Goal: Task Accomplishment & Management: Manage account settings

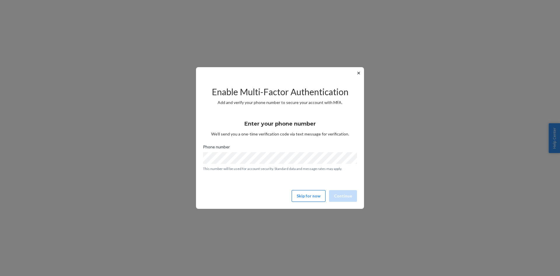
click at [317, 199] on button "Skip for now" at bounding box center [309, 196] width 34 height 12
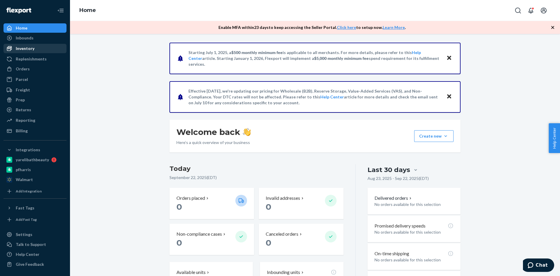
click at [33, 49] on div "Inventory" at bounding box center [25, 48] width 19 height 6
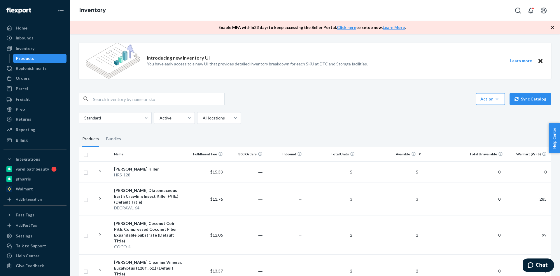
click at [345, 155] on th "Total Units" at bounding box center [330, 154] width 53 height 14
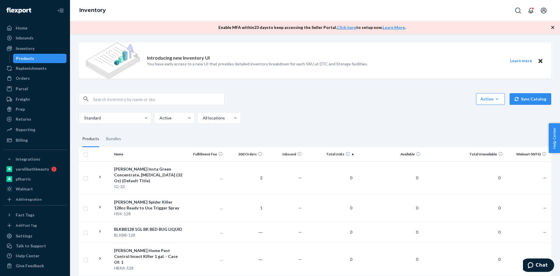
click at [339, 154] on th "Total Units" at bounding box center [330, 154] width 53 height 14
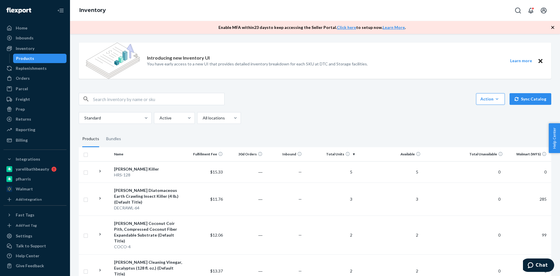
click at [85, 154] on input "checkbox" at bounding box center [85, 154] width 5 height 6
checkbox input "true"
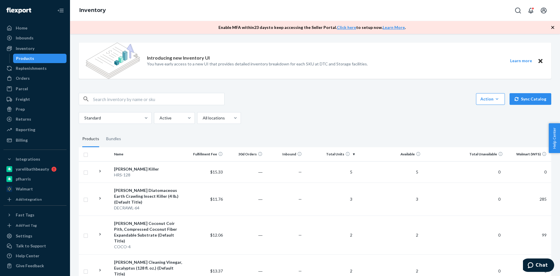
checkbox input "true"
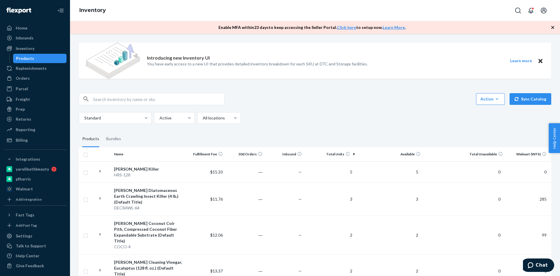
checkbox input "true"
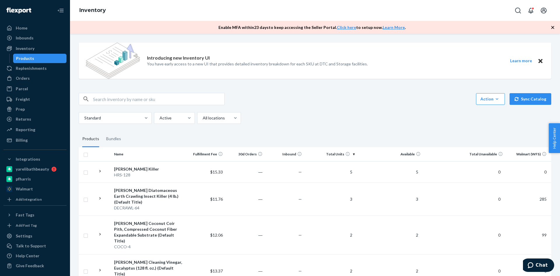
checkbox input "true"
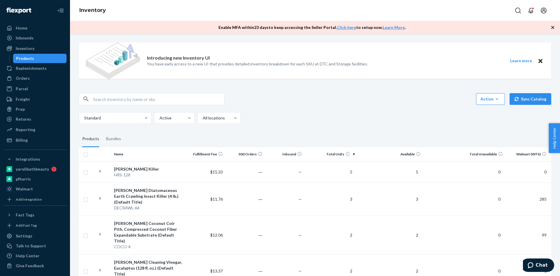
checkbox input "true"
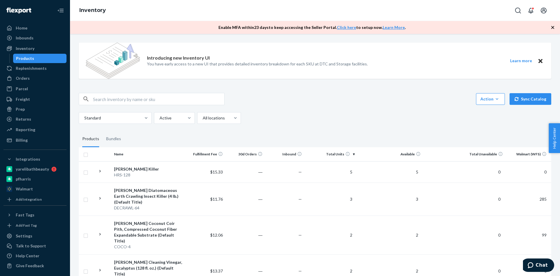
checkbox input "true"
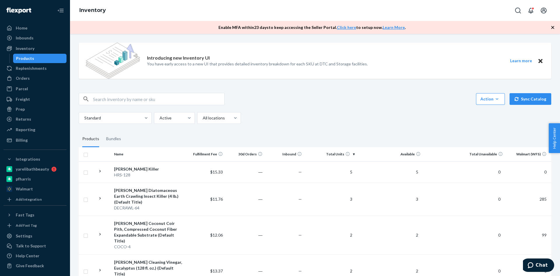
checkbox input "true"
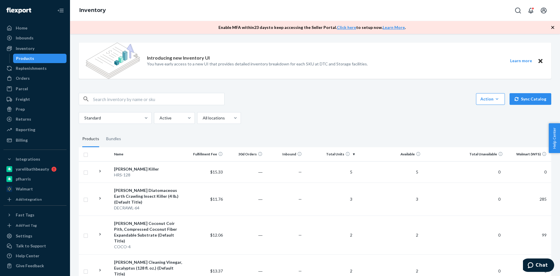
checkbox input "true"
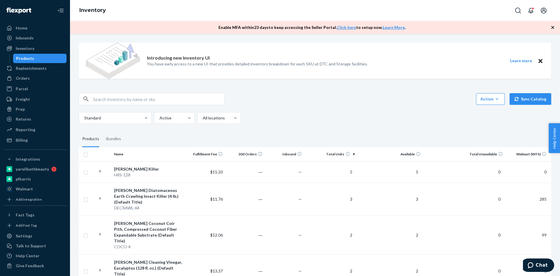
checkbox input "true"
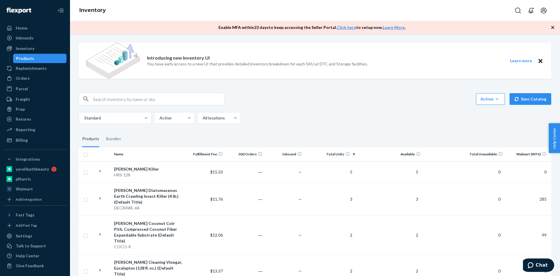
checkbox input "true"
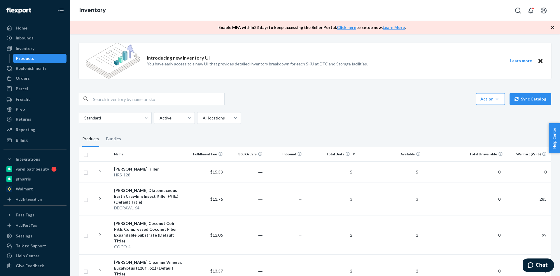
checkbox input "true"
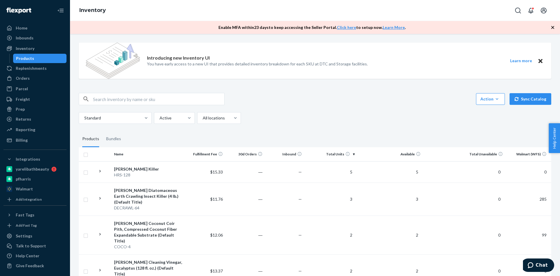
checkbox input "true"
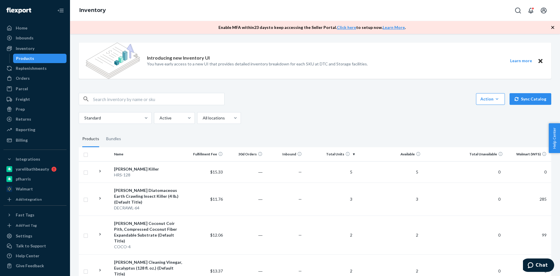
checkbox input "true"
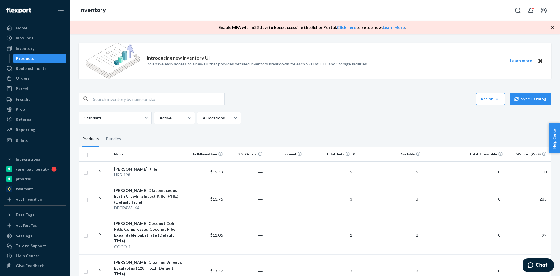
checkbox input "true"
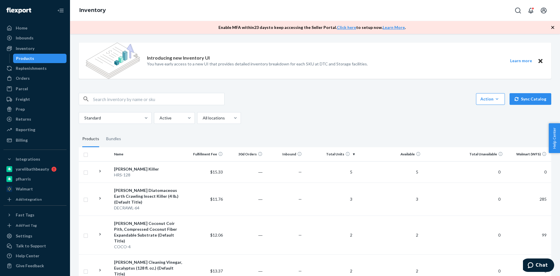
checkbox input "true"
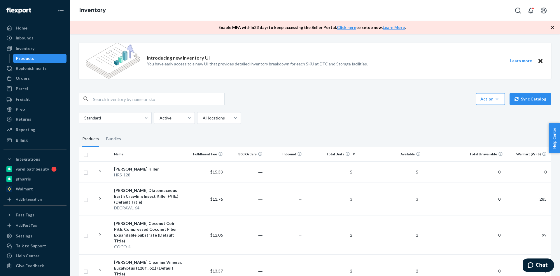
checkbox input "true"
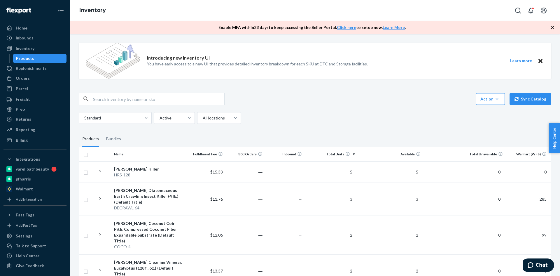
checkbox input "true"
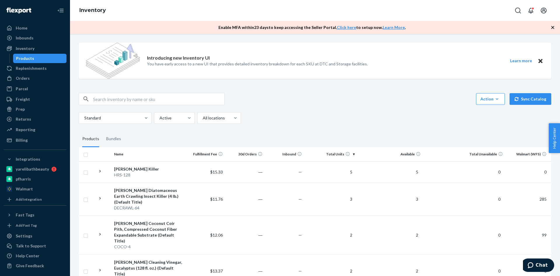
checkbox input "true"
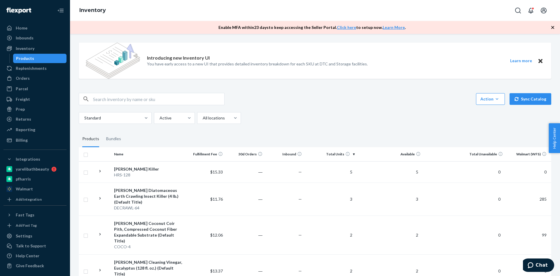
checkbox input "true"
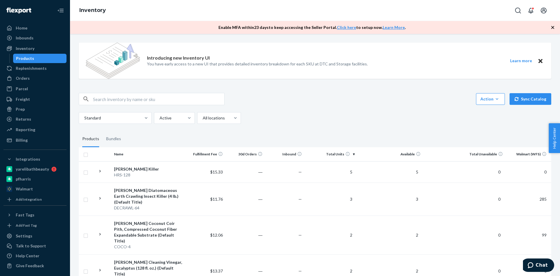
checkbox input "true"
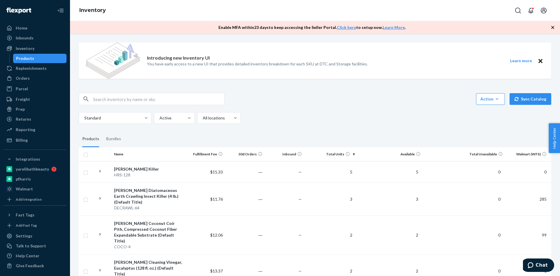
checkbox input "true"
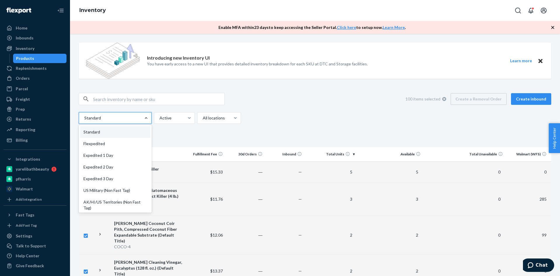
click at [142, 118] on div at bounding box center [146, 118] width 10 height 6
click at [84, 118] on input "option Standard focused, 1 of 13. 13 results available. Use Up and Down to choo…" at bounding box center [84, 118] width 1 height 6
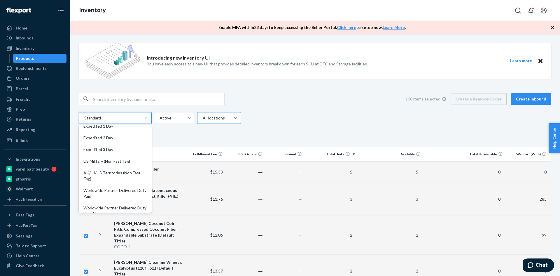
drag, startPoint x: 278, startPoint y: 118, endPoint x: 218, endPoint y: 119, distance: 60.4
click at [277, 118] on div "option Expedited 3 Day focused, 5 of 13. 13 results available. Use Up and Down …" at bounding box center [313, 118] width 468 height 12
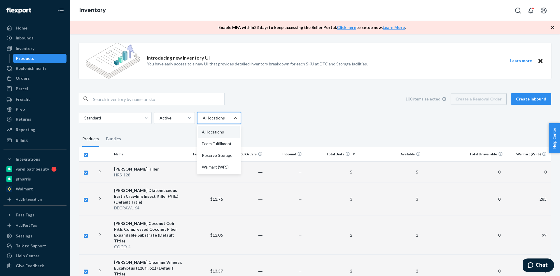
click at [273, 111] on div "100 items selected Create a Removal Order Create inbound Standard Active option…" at bounding box center [315, 108] width 472 height 31
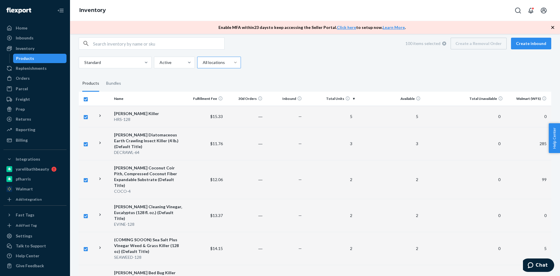
scroll to position [0, 0]
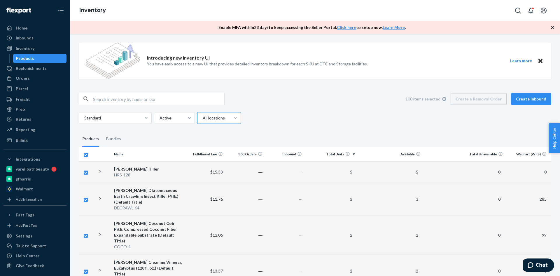
click at [444, 99] on icon at bounding box center [444, 99] width 4 height 4
checkbox input "false"
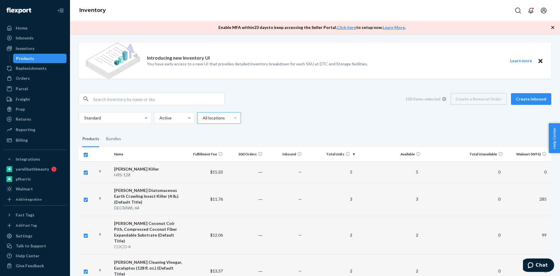
checkbox input "false"
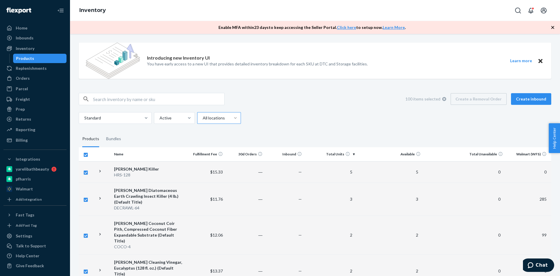
checkbox input "false"
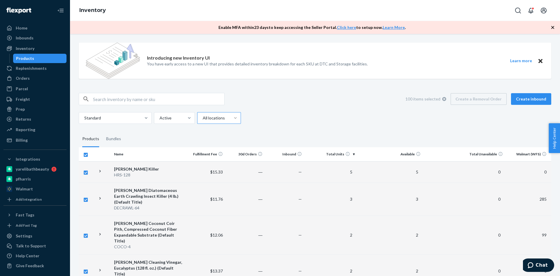
checkbox input "false"
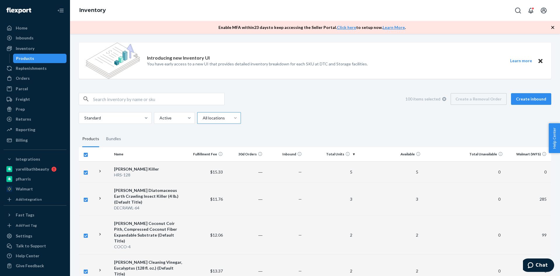
checkbox input "false"
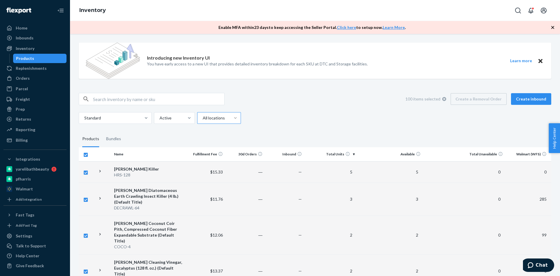
checkbox input "false"
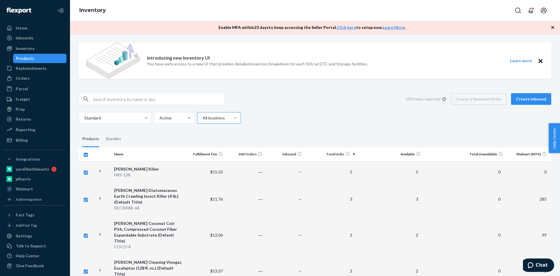
checkbox input "false"
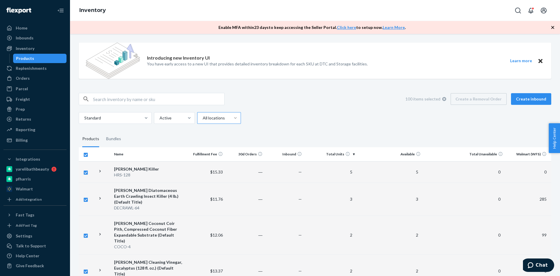
checkbox input "false"
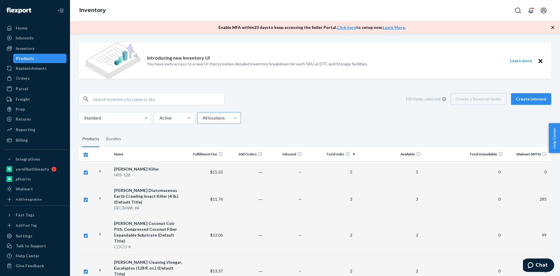
checkbox input "false"
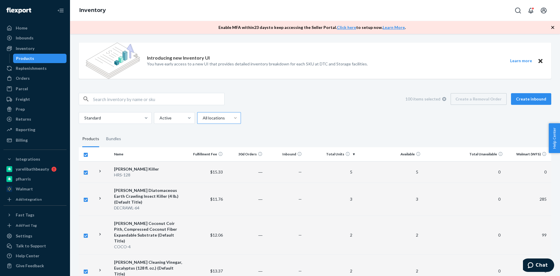
checkbox input "false"
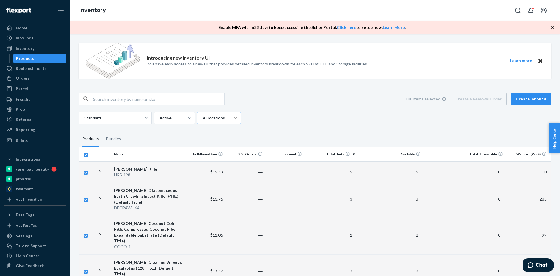
checkbox input "false"
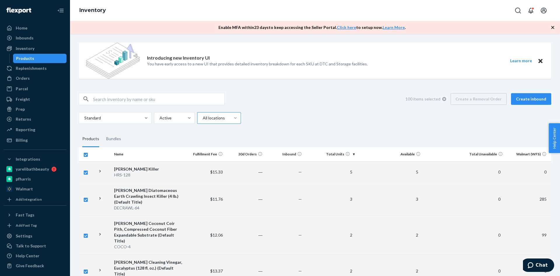
checkbox input "false"
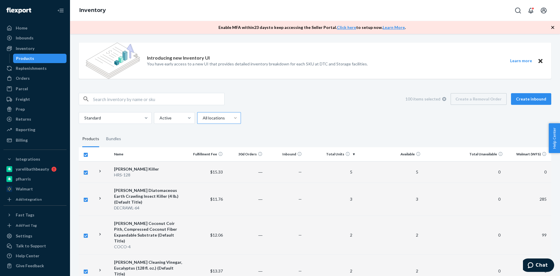
checkbox input "false"
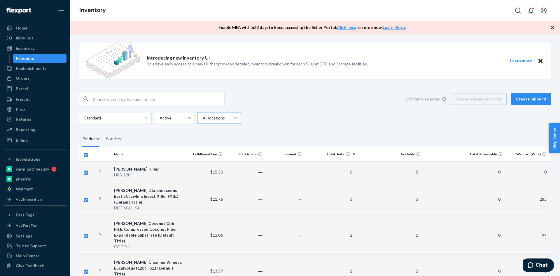
checkbox input "false"
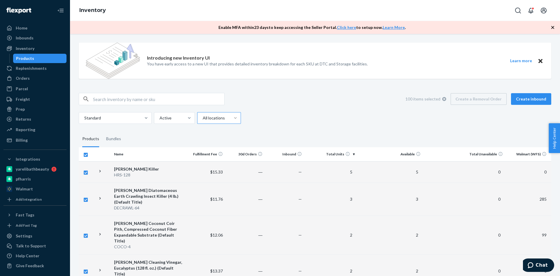
checkbox input "false"
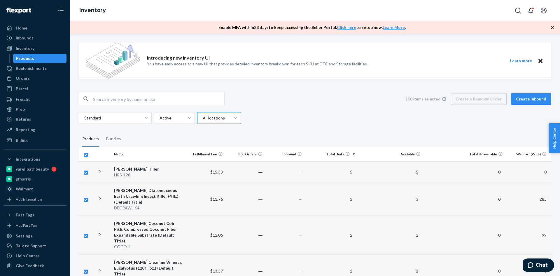
checkbox input "false"
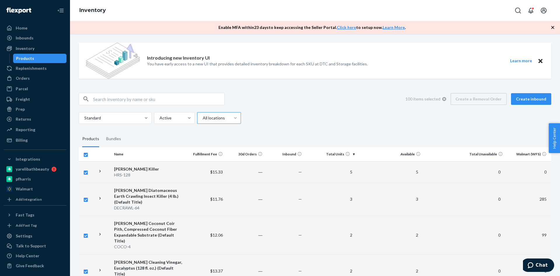
checkbox input "false"
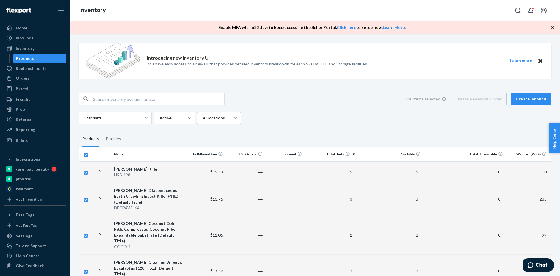
checkbox input "false"
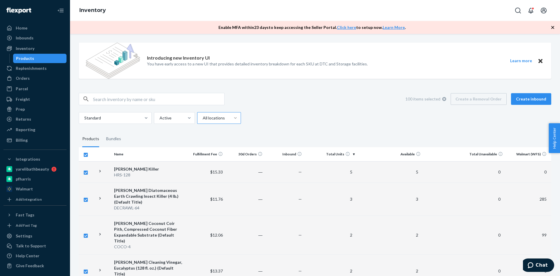
checkbox input "false"
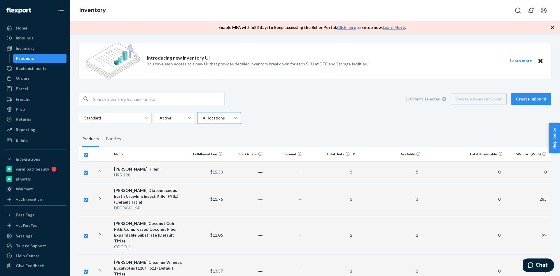
checkbox input "false"
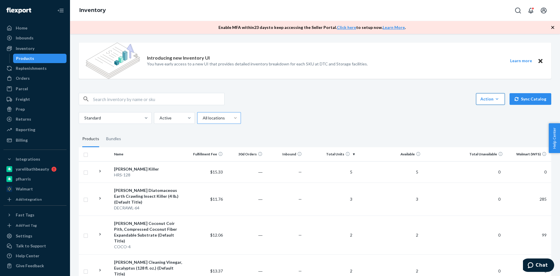
click at [494, 102] on button "Action Create product Create bundle Bulk create products Bulk update products B…" at bounding box center [490, 99] width 29 height 12
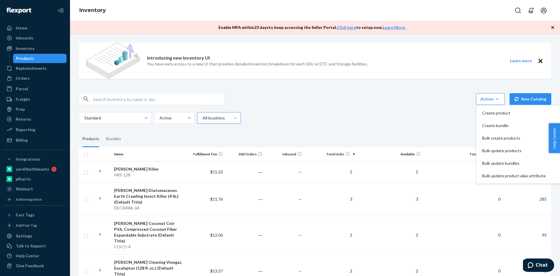
drag, startPoint x: 393, startPoint y: 117, endPoint x: 126, endPoint y: 132, distance: 267.8
click at [392, 117] on div "Standard Active All locations" at bounding box center [313, 118] width 468 height 12
click at [89, 172] on td at bounding box center [87, 171] width 16 height 21
click at [87, 173] on input "checkbox" at bounding box center [85, 172] width 5 height 6
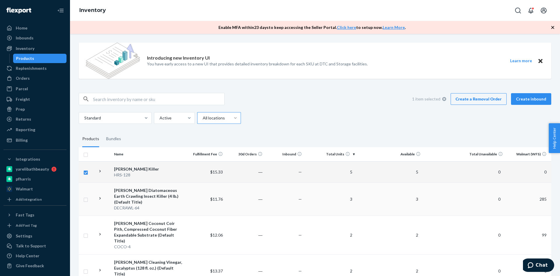
click at [87, 196] on input "checkbox" at bounding box center [85, 199] width 5 height 6
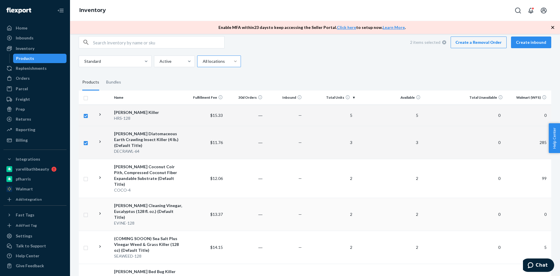
scroll to position [58, 0]
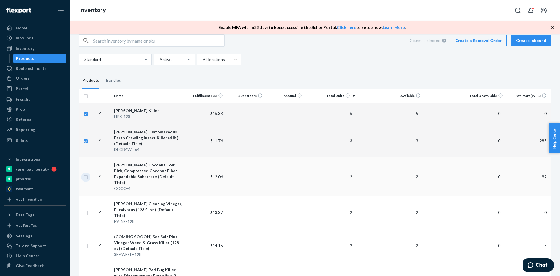
drag, startPoint x: 86, startPoint y: 166, endPoint x: 87, endPoint y: 182, distance: 15.5
click at [86, 173] on input "checkbox" at bounding box center [85, 176] width 5 height 6
click at [85, 209] on input "checkbox" at bounding box center [85, 212] width 5 height 6
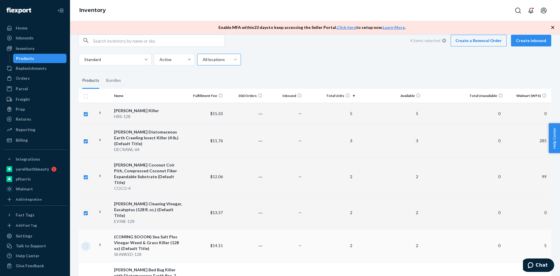
click at [85, 242] on input "checkbox" at bounding box center [85, 245] width 5 height 6
click at [97, 229] on td at bounding box center [103, 245] width 16 height 33
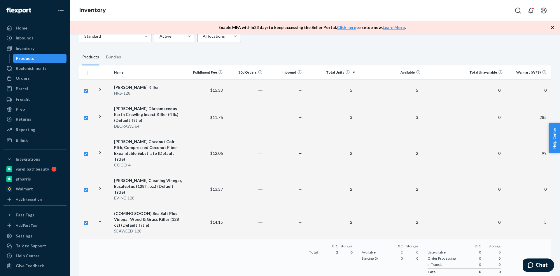
scroll to position [87, 0]
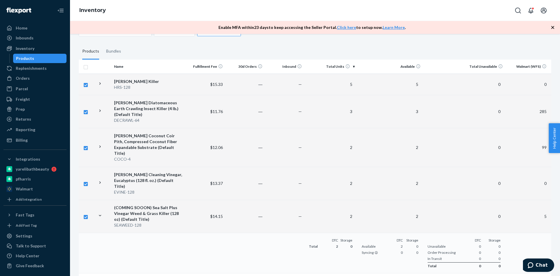
click at [100, 213] on icon at bounding box center [100, 216] width 6 height 6
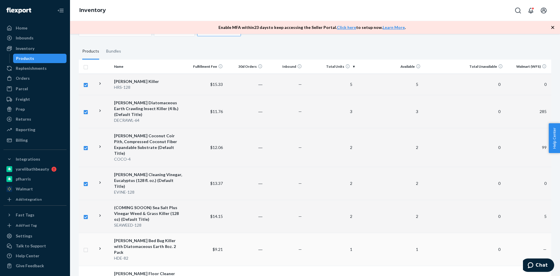
click at [86, 246] on input "checkbox" at bounding box center [85, 249] width 5 height 6
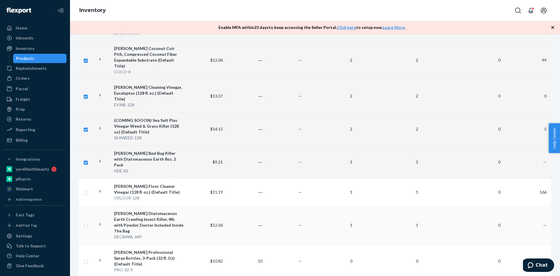
scroll to position [175, 0]
click at [87, 188] on input "checkbox" at bounding box center [85, 191] width 5 height 6
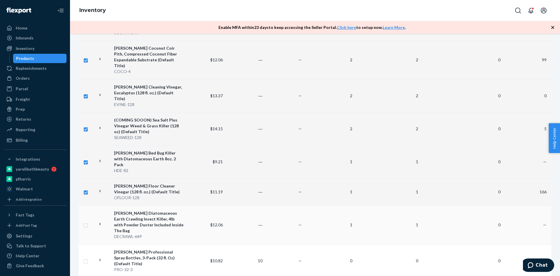
click at [86, 221] on input "checkbox" at bounding box center [85, 224] width 5 height 6
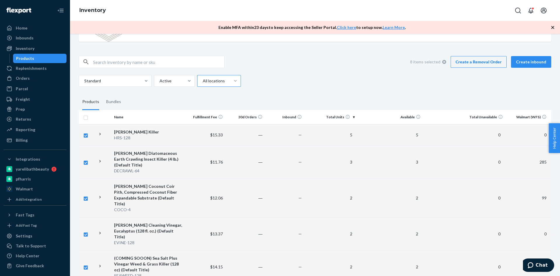
scroll to position [0, 0]
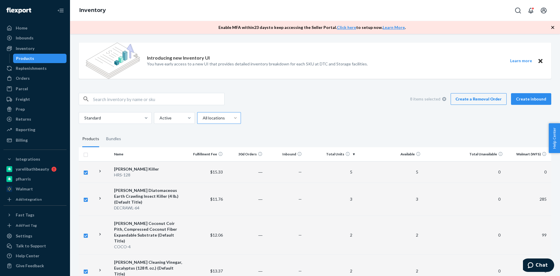
click at [478, 94] on link "Create a Removal Order" at bounding box center [478, 99] width 56 height 12
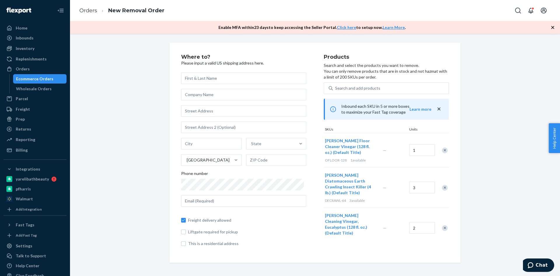
click at [213, 77] on input "text" at bounding box center [243, 78] width 125 height 12
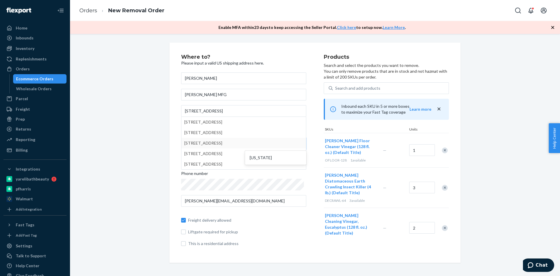
click at [165, 120] on div "Where to? Please input a valid US shipping address here. [PERSON_NAME] [PERSON_…" at bounding box center [315, 153] width 300 height 220
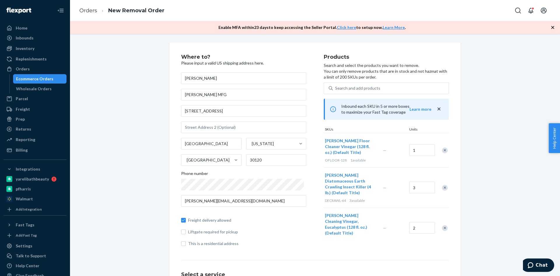
click at [122, 175] on div "Where to? Please input a valid US shipping address here. [PERSON_NAME] [PERSON_…" at bounding box center [314, 218] width 481 height 350
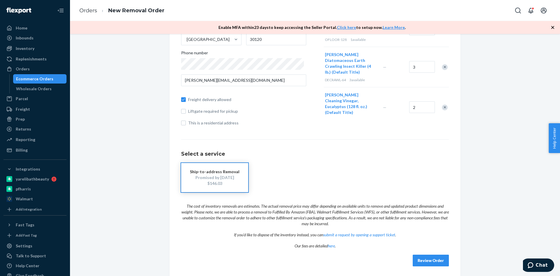
scroll to position [122, 0]
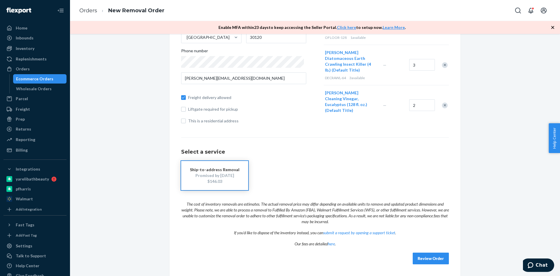
click at [437, 262] on button "Review Order" at bounding box center [431, 258] width 36 height 12
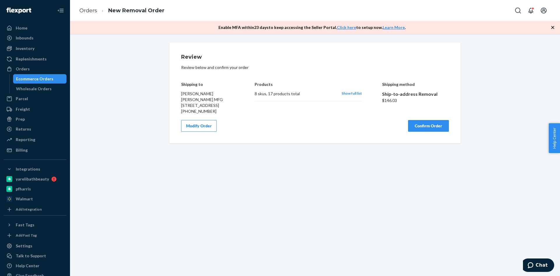
scroll to position [0, 0]
click at [420, 131] on button "Confirm Order" at bounding box center [428, 126] width 41 height 12
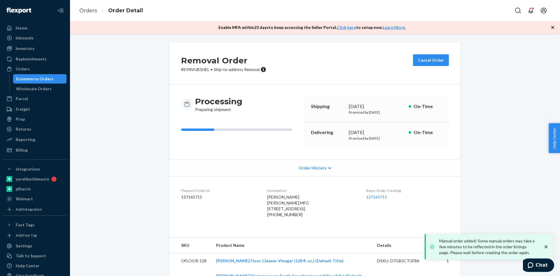
click at [149, 110] on div "Removal Order # SYNVUB1HEL • Ship-to-address Removal Cancel Order Processing Pr…" at bounding box center [314, 229] width 481 height 373
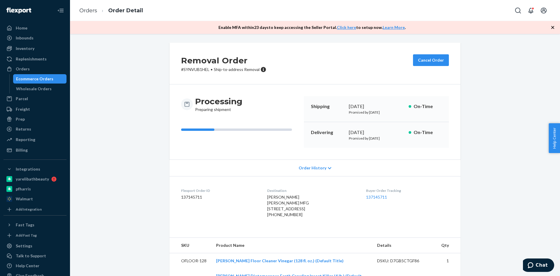
click at [496, 123] on div "Removal Order # SYNVUB1HEL • Ship-to-address Removal Cancel Order Processing Pr…" at bounding box center [314, 229] width 481 height 373
click at [24, 149] on div "Billing" at bounding box center [22, 150] width 12 height 6
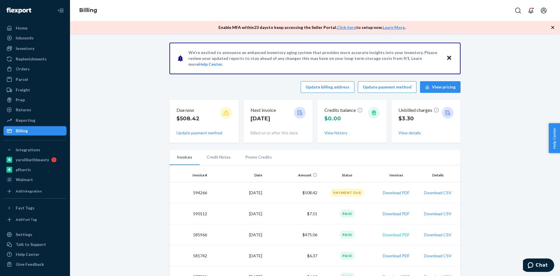
click at [387, 234] on button "Download PDF" at bounding box center [396, 235] width 27 height 6
click at [398, 86] on button "Update payment method" at bounding box center [387, 87] width 59 height 12
click at [42, 161] on div "yarelibathbeauty" at bounding box center [32, 160] width 33 height 6
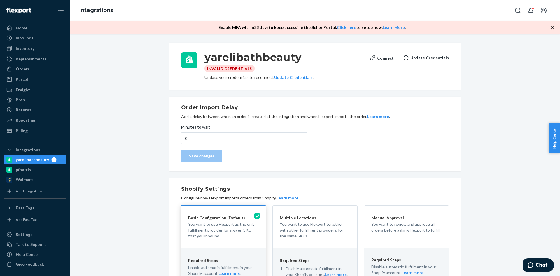
click at [30, 173] on div "pfharris" at bounding box center [35, 169] width 62 height 8
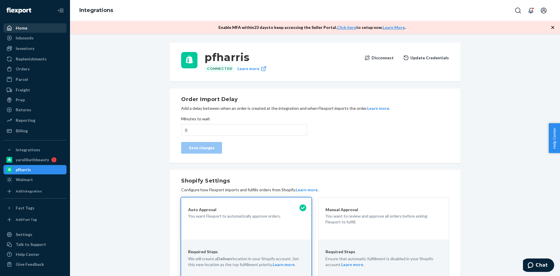
click at [28, 31] on div "Home" at bounding box center [35, 28] width 62 height 8
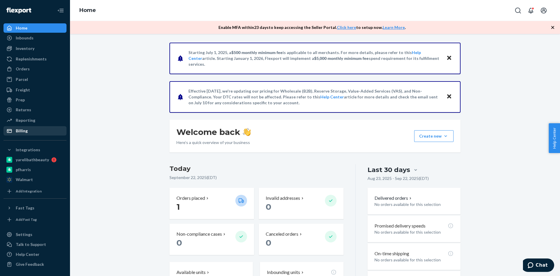
drag, startPoint x: 36, startPoint y: 128, endPoint x: 44, endPoint y: 127, distance: 7.4
click at [37, 127] on div "Billing" at bounding box center [35, 131] width 62 height 8
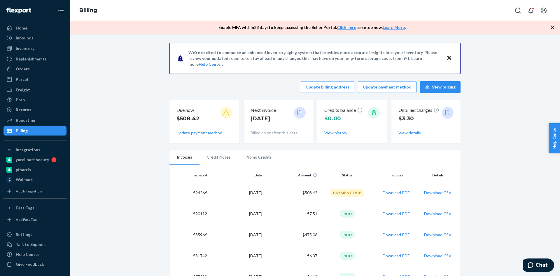
click at [447, 60] on icon "Close" at bounding box center [449, 57] width 4 height 7
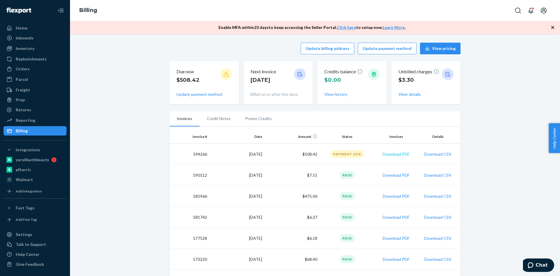
click at [396, 154] on button "Download PDF" at bounding box center [396, 154] width 27 height 6
drag, startPoint x: 342, startPoint y: 1, endPoint x: 294, endPoint y: 48, distance: 67.4
click at [254, 49] on div "Update billing address Update payment method View pricing" at bounding box center [314, 49] width 291 height 12
